Goal: Navigation & Orientation: Go to known website

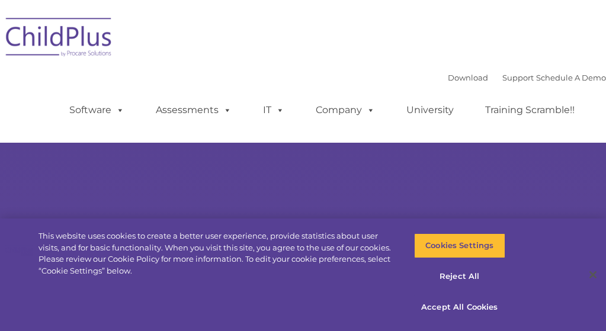
select select "MEDIUM"
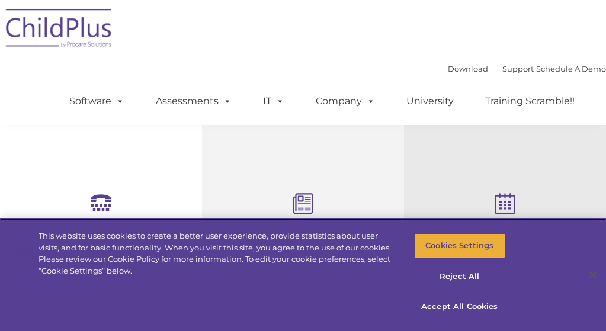
scroll to position [353, 0]
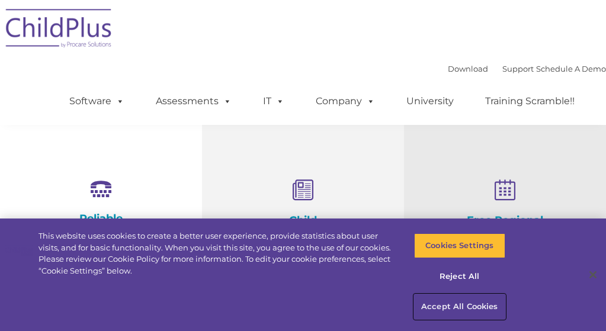
click at [432, 306] on button "Accept All Cookies" at bounding box center [459, 306] width 91 height 25
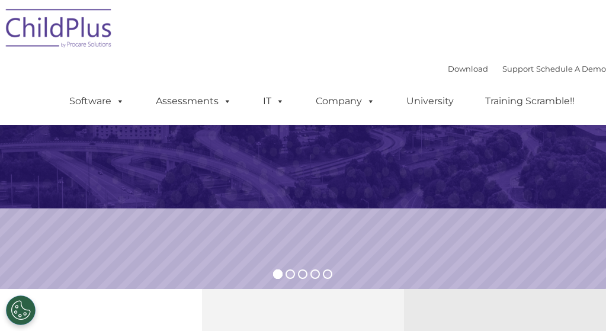
scroll to position [0, 0]
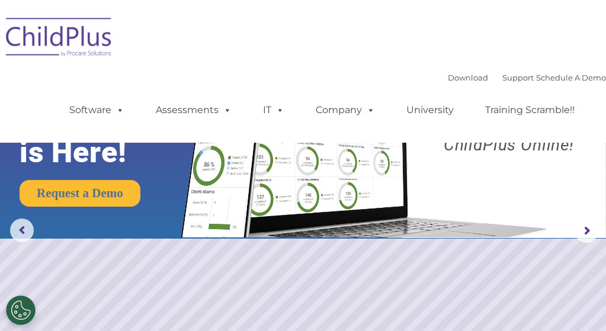
click at [92, 39] on img at bounding box center [59, 38] width 118 height 59
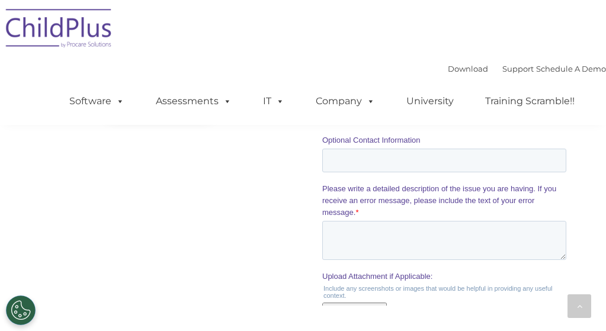
scroll to position [1540, 0]
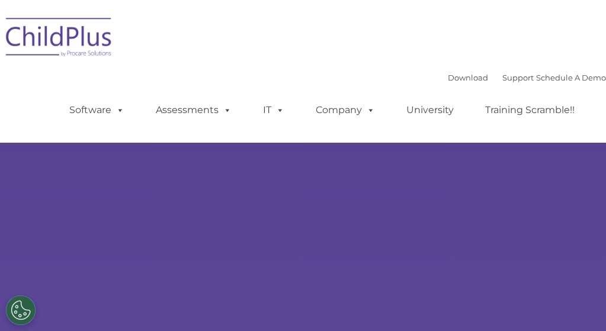
select select "MEDIUM"
